Goal: Transaction & Acquisition: Obtain resource

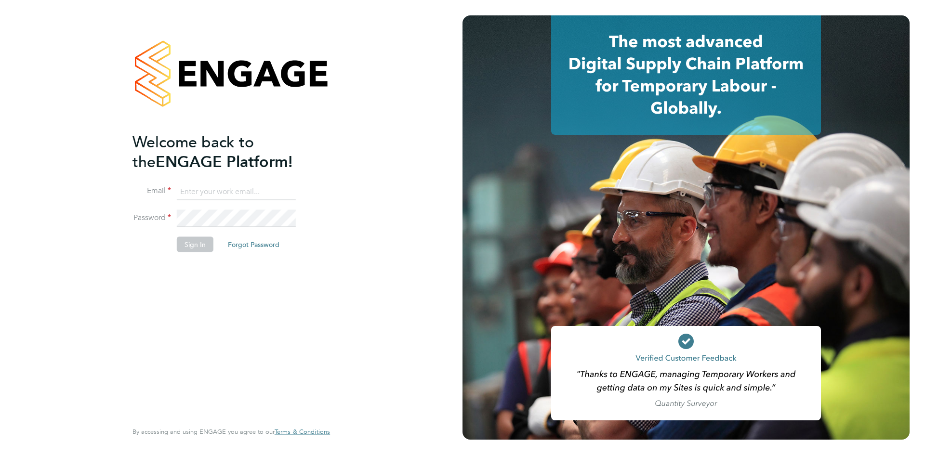
type input "[PERSON_NAME][EMAIL_ADDRESS][PERSON_NAME][DOMAIN_NAME]"
click at [196, 244] on button "Sign In" at bounding box center [195, 244] width 37 height 15
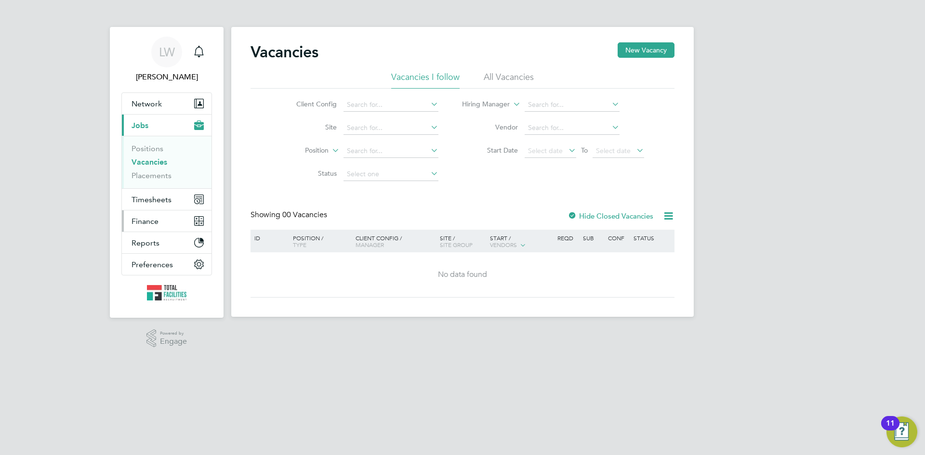
click at [151, 219] on span "Finance" at bounding box center [145, 221] width 27 height 9
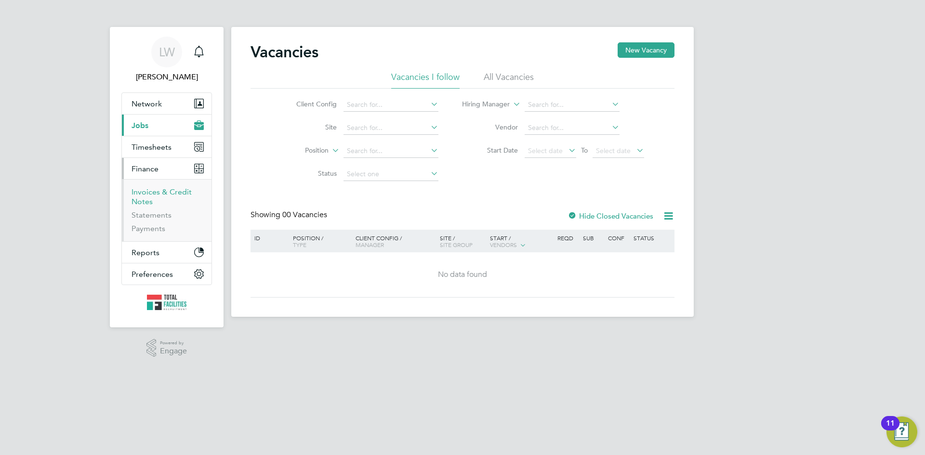
click at [150, 196] on link "Invoices & Credit Notes" at bounding box center [162, 196] width 60 height 19
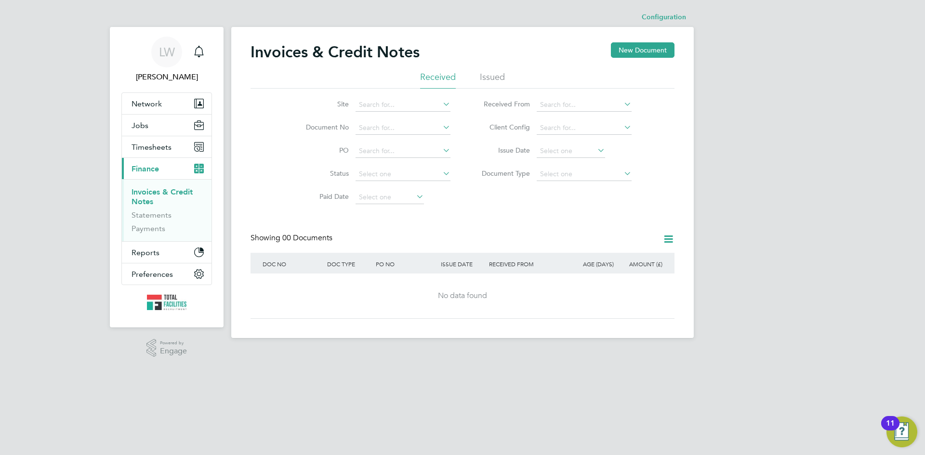
click at [486, 81] on li "Issued" at bounding box center [492, 79] width 25 height 17
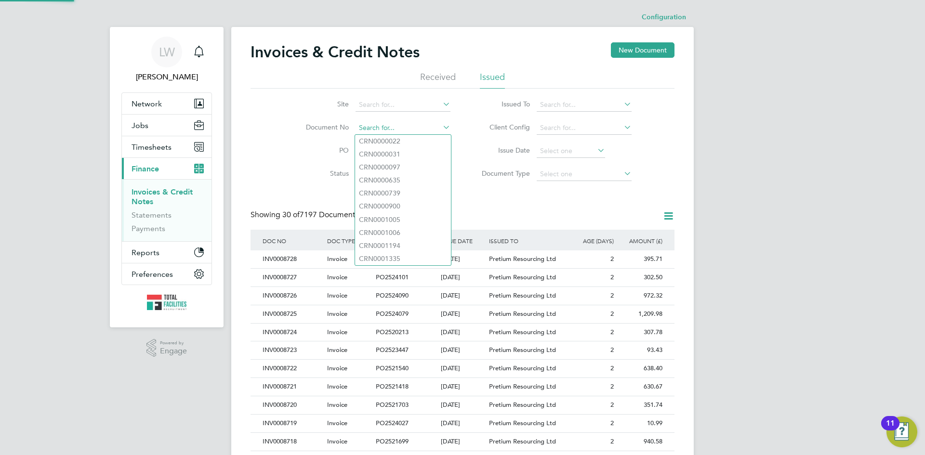
click at [369, 127] on input at bounding box center [403, 127] width 95 height 13
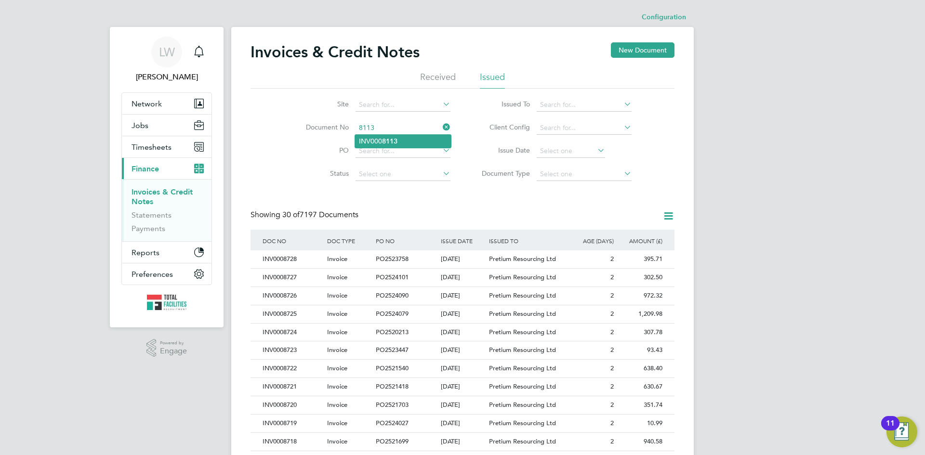
type input "INV0008113"
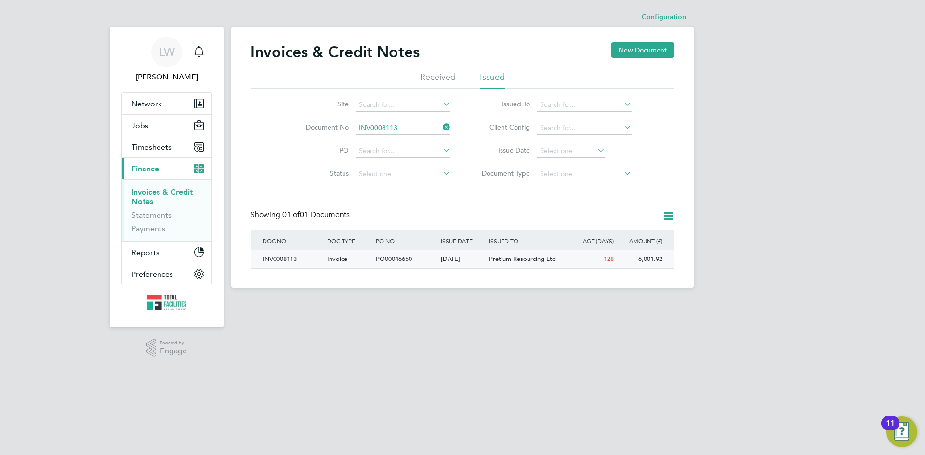
click at [422, 258] on div "PO00046650" at bounding box center [405, 260] width 65 height 18
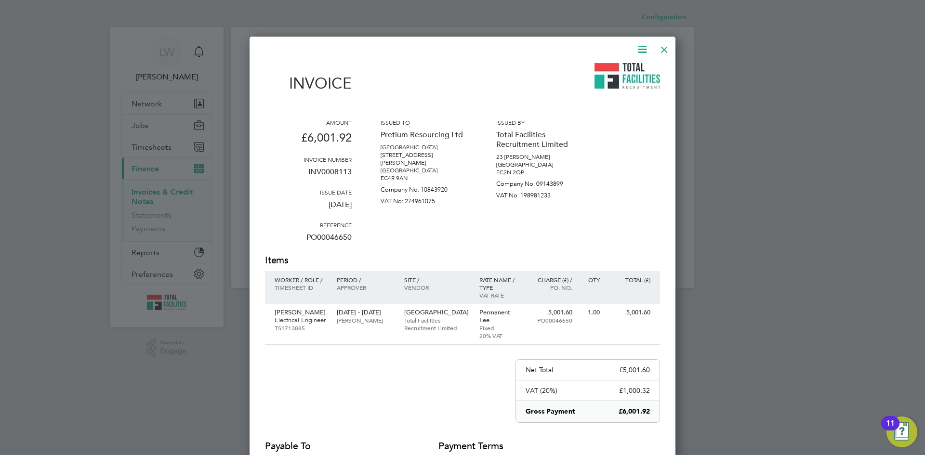
click at [643, 46] on icon at bounding box center [642, 49] width 12 height 12
click at [617, 73] on li "Download Invoice" at bounding box center [613, 72] width 66 height 13
click at [564, 424] on div "Invoice Amount £6,001.92 Invoice number INV0008113 Issue date [DATE] Reference …" at bounding box center [462, 278] width 395 height 430
click at [662, 49] on div at bounding box center [664, 47] width 17 height 17
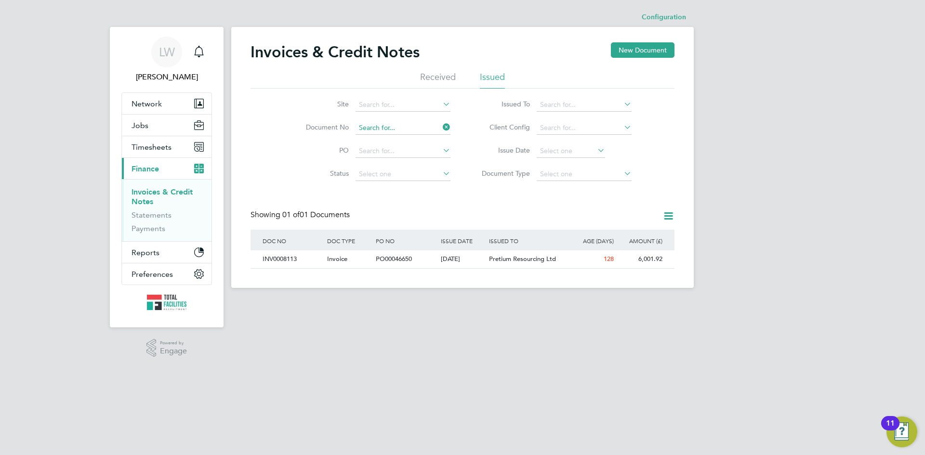
click at [394, 129] on input at bounding box center [403, 127] width 95 height 13
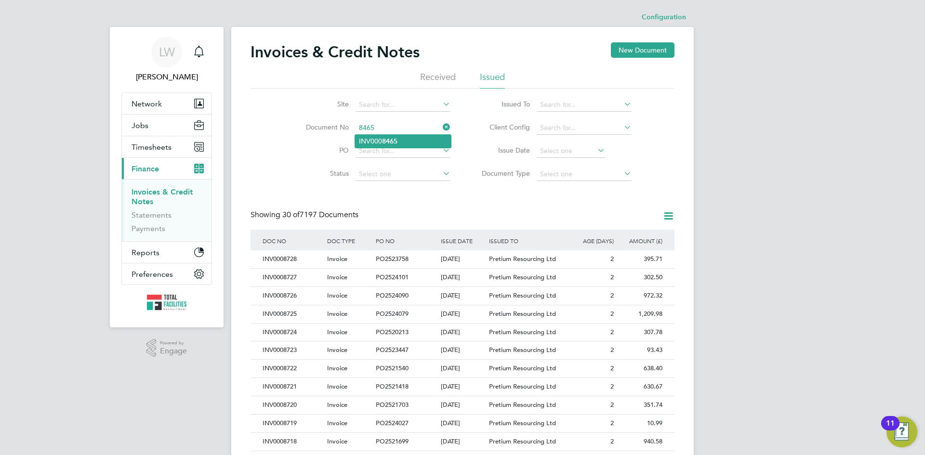
type input "INV0008465"
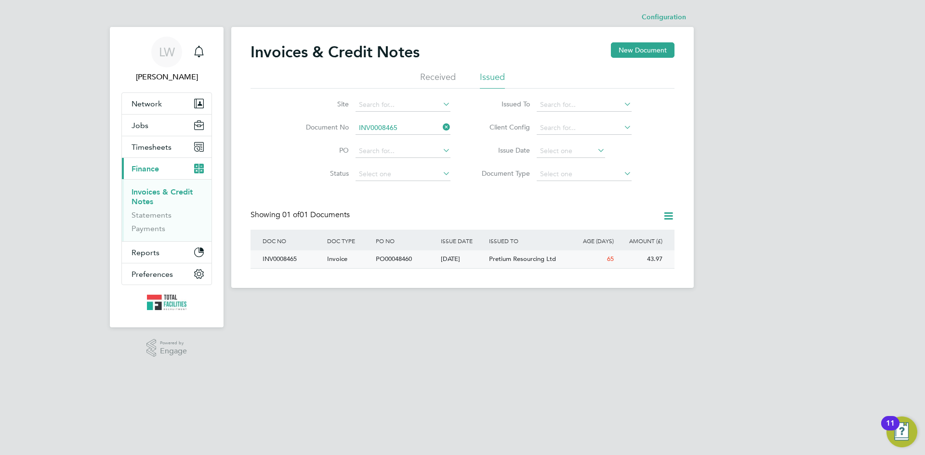
click at [399, 257] on span "PO00048460" at bounding box center [394, 259] width 36 height 8
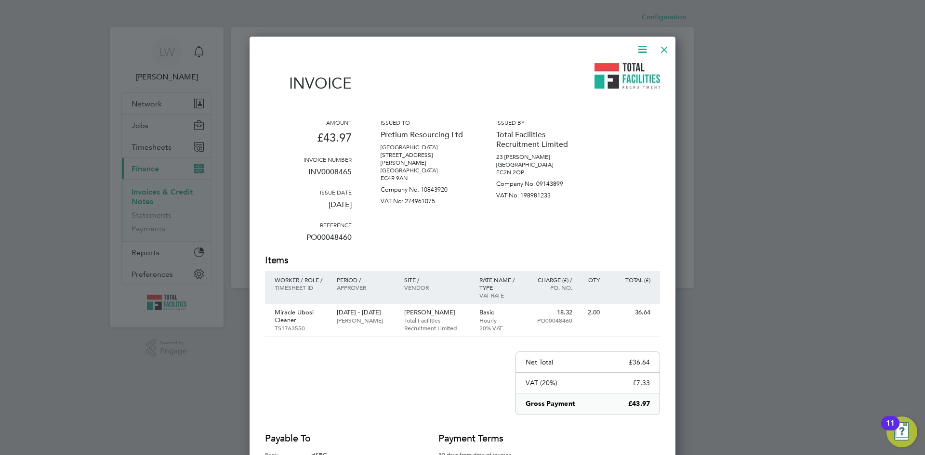
click at [640, 50] on icon at bounding box center [642, 49] width 12 height 12
click at [627, 70] on li "Download Invoice" at bounding box center [613, 72] width 66 height 13
click at [643, 48] on icon at bounding box center [642, 49] width 12 height 12
click at [625, 69] on li "Download Invoice" at bounding box center [613, 72] width 66 height 13
click at [662, 48] on div at bounding box center [664, 47] width 17 height 17
